Goal: Navigation & Orientation: Find specific page/section

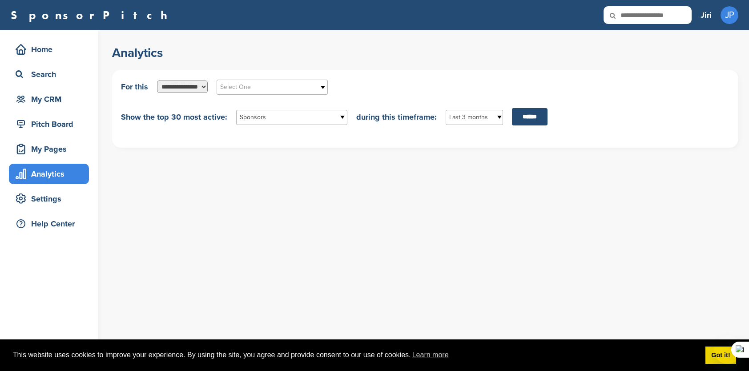
select select "**********"
click at [66, 74] on div "Search" at bounding box center [51, 74] width 76 height 16
click at [67, 95] on div "My CRM" at bounding box center [51, 99] width 76 height 16
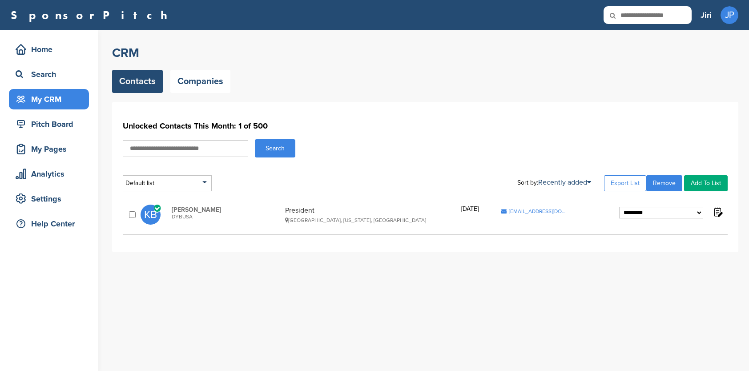
click at [51, 47] on div "Home" at bounding box center [51, 49] width 76 height 16
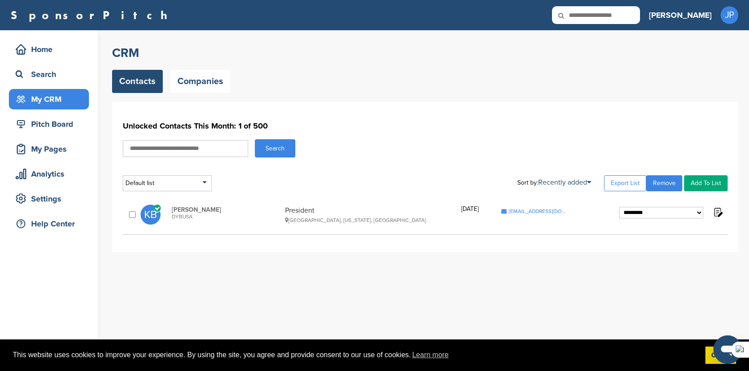
click at [155, 215] on span "KB" at bounding box center [151, 215] width 20 height 20
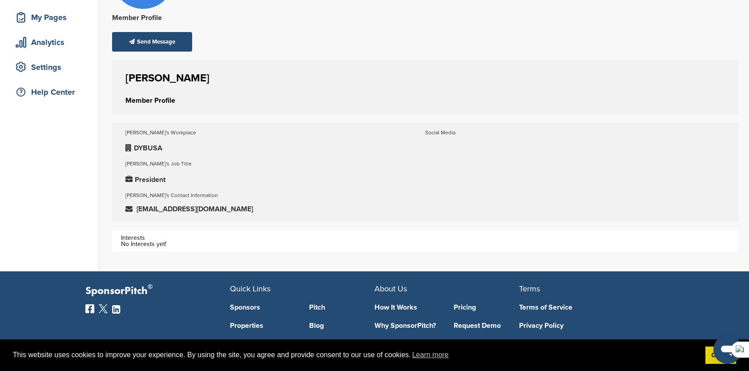
scroll to position [134, 0]
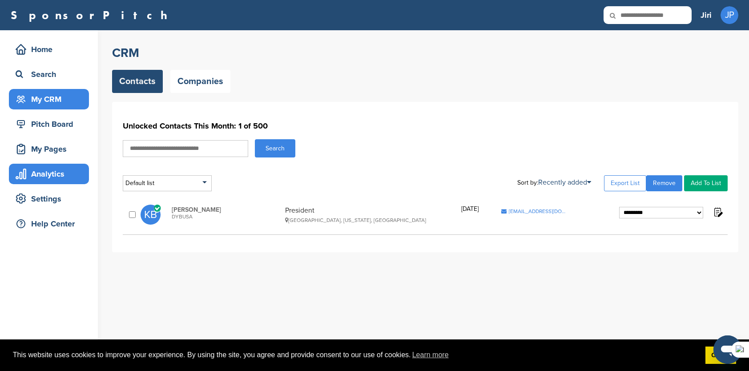
click at [58, 181] on div "Analytics" at bounding box center [51, 174] width 76 height 16
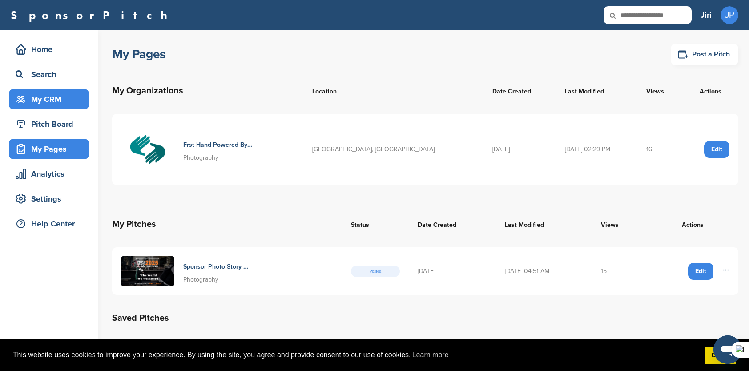
click at [61, 97] on div "My CRM" at bounding box center [51, 99] width 76 height 16
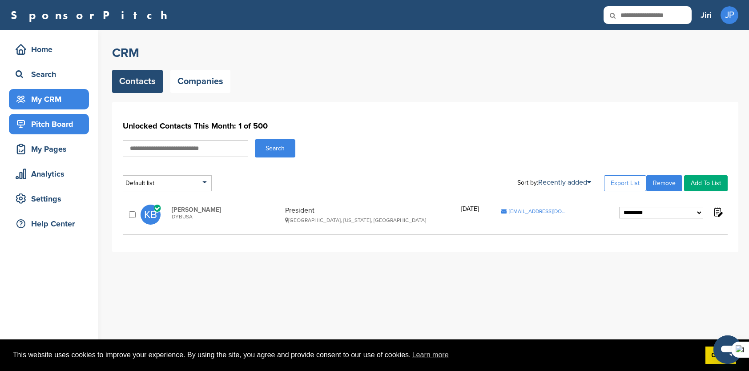
click at [67, 127] on div "Pitch Board" at bounding box center [51, 124] width 76 height 16
